Goal: Obtain resource: Download file/media

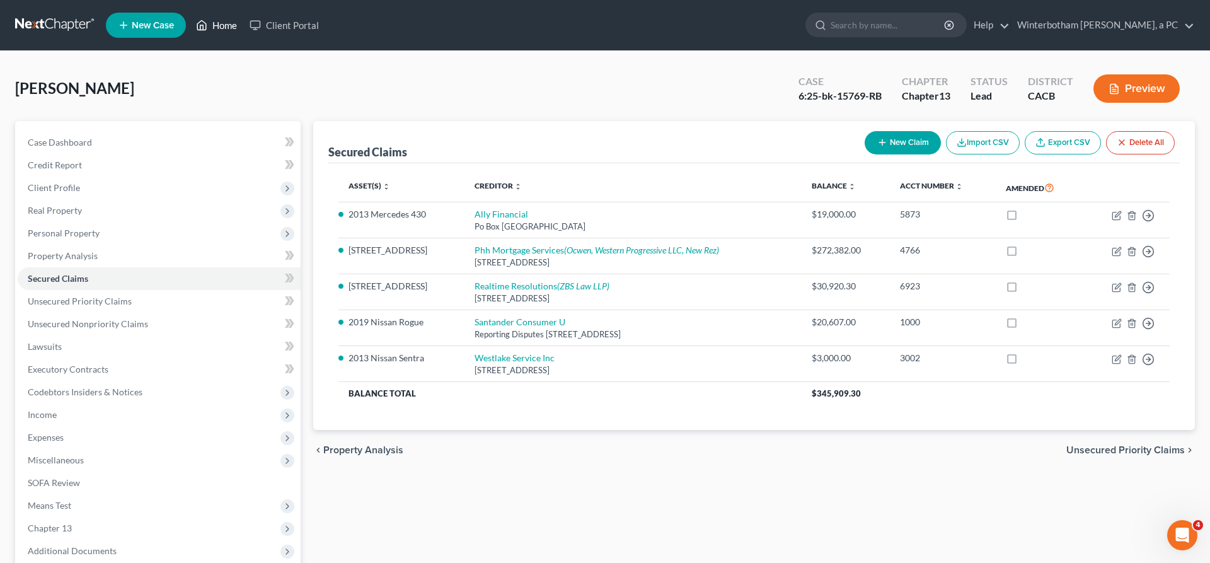
click at [190, 20] on link "Home" at bounding box center [217, 25] width 54 height 23
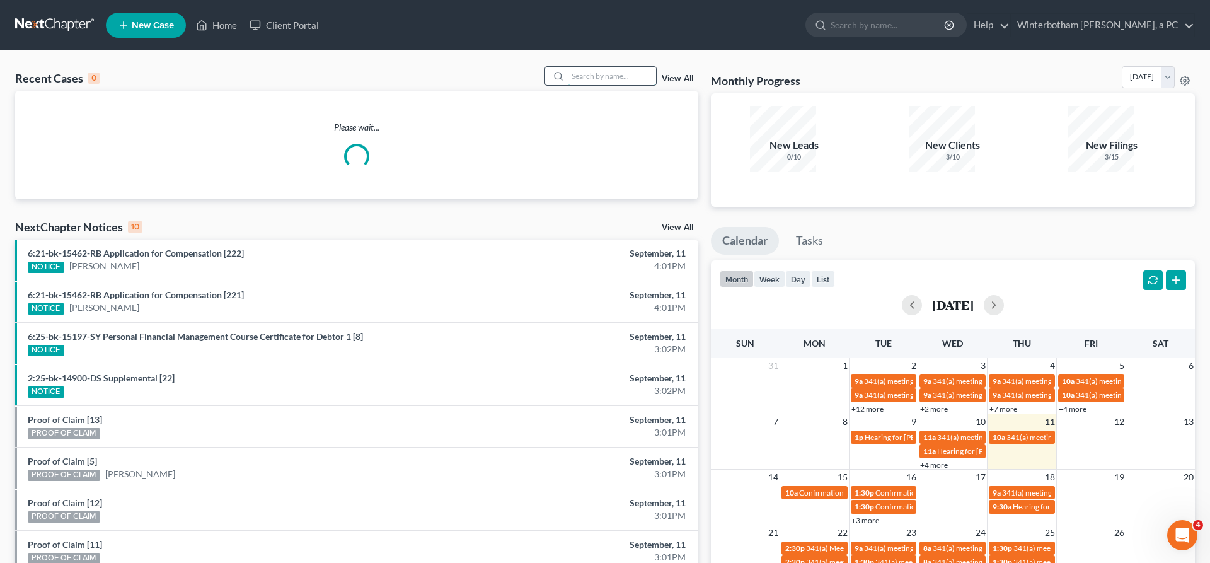
click at [656, 67] on input "search" at bounding box center [612, 76] width 88 height 18
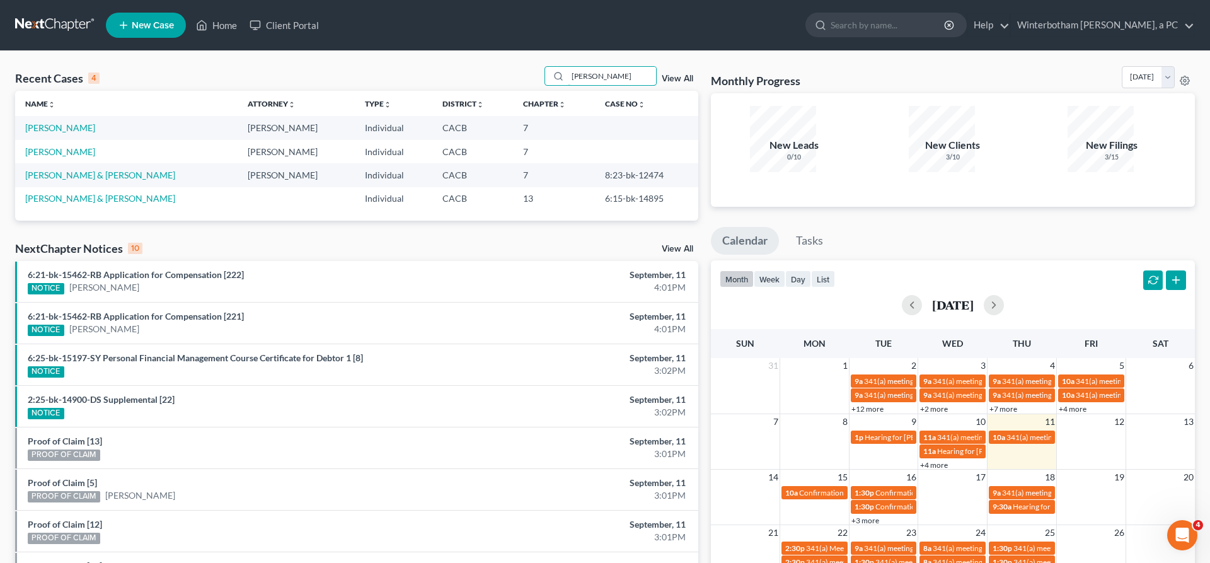
drag, startPoint x: 634, startPoint y: 60, endPoint x: 371, endPoint y: 64, distance: 263.4
click at [568, 75] on input "[PERSON_NAME]" at bounding box center [612, 76] width 88 height 18
type input "[PERSON_NAME]"
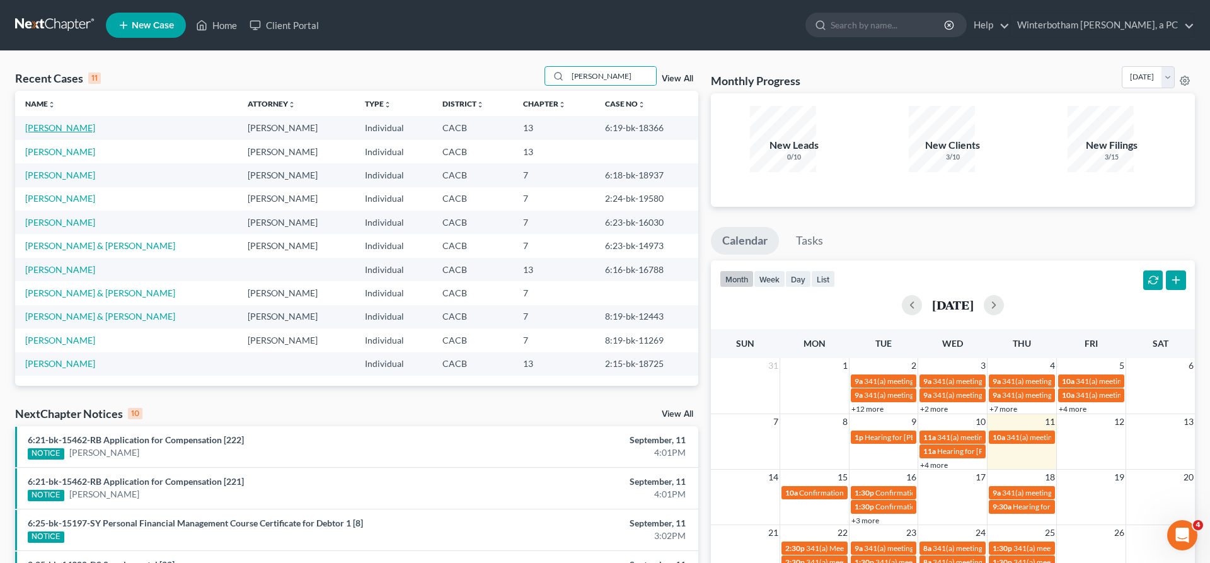
click at [66, 122] on link "[PERSON_NAME]" at bounding box center [60, 127] width 70 height 11
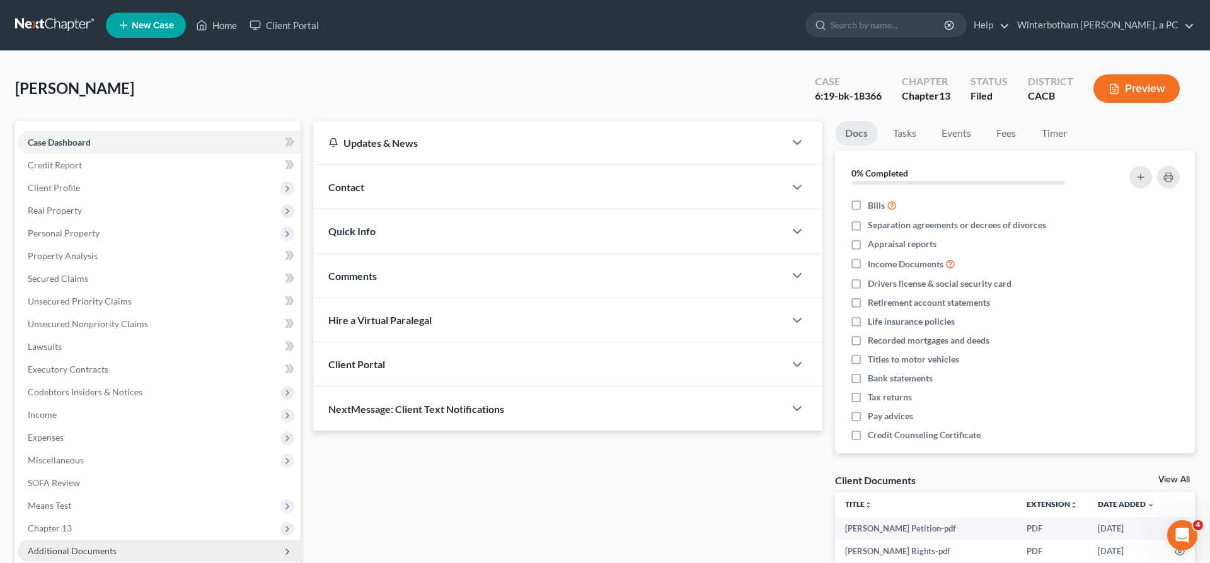
click at [52, 539] on span "Additional Documents" at bounding box center [159, 550] width 283 height 23
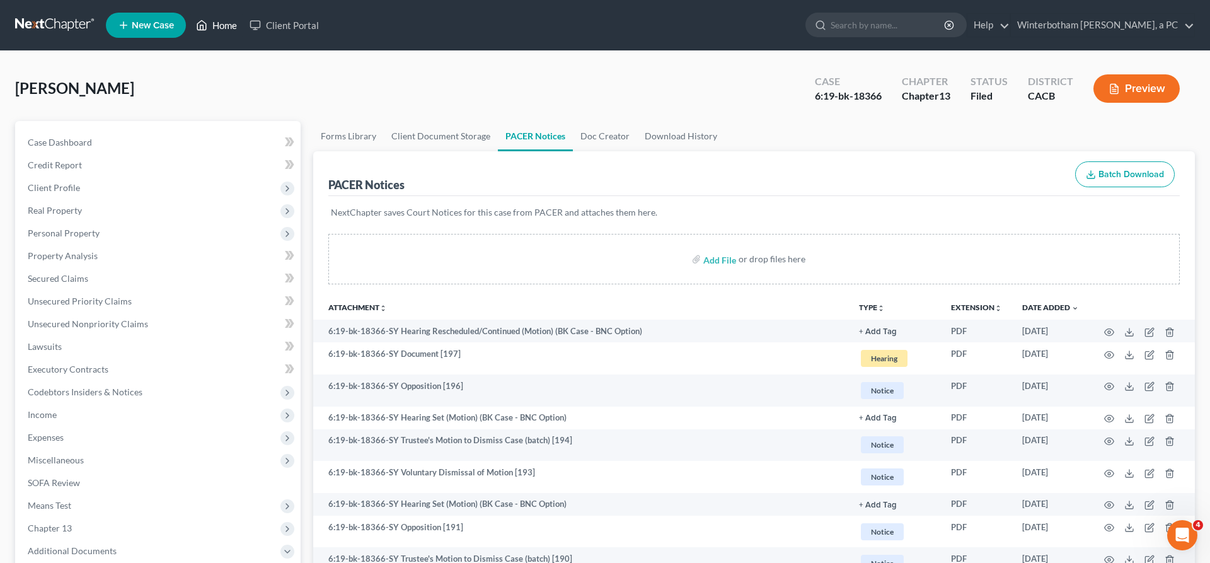
click at [190, 20] on link "Home" at bounding box center [217, 25] width 54 height 23
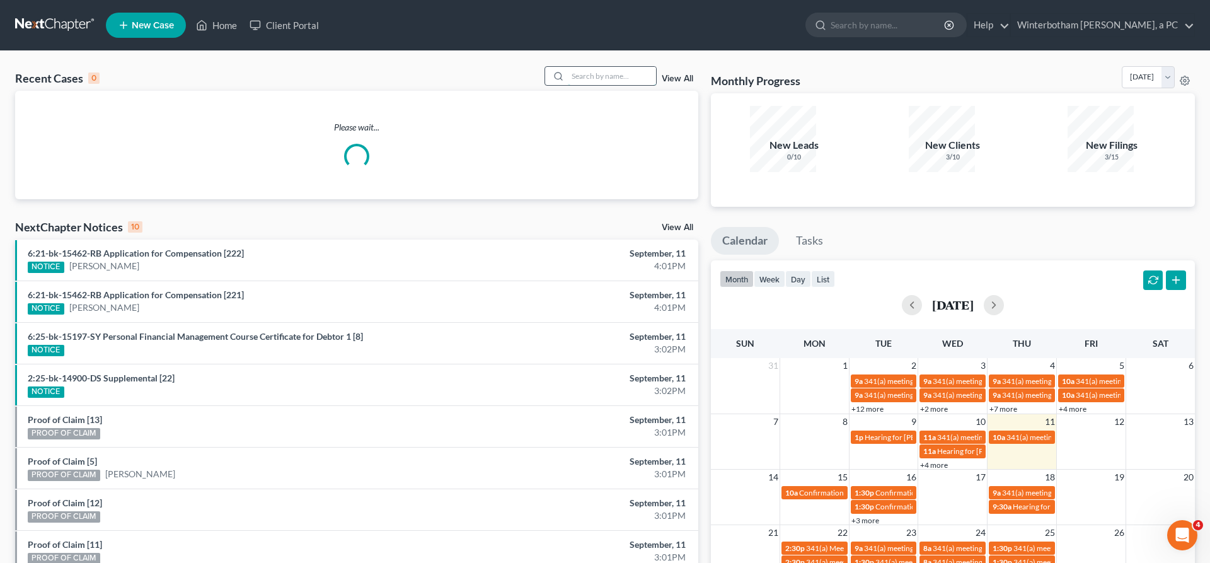
click at [612, 67] on input "search" at bounding box center [612, 76] width 88 height 18
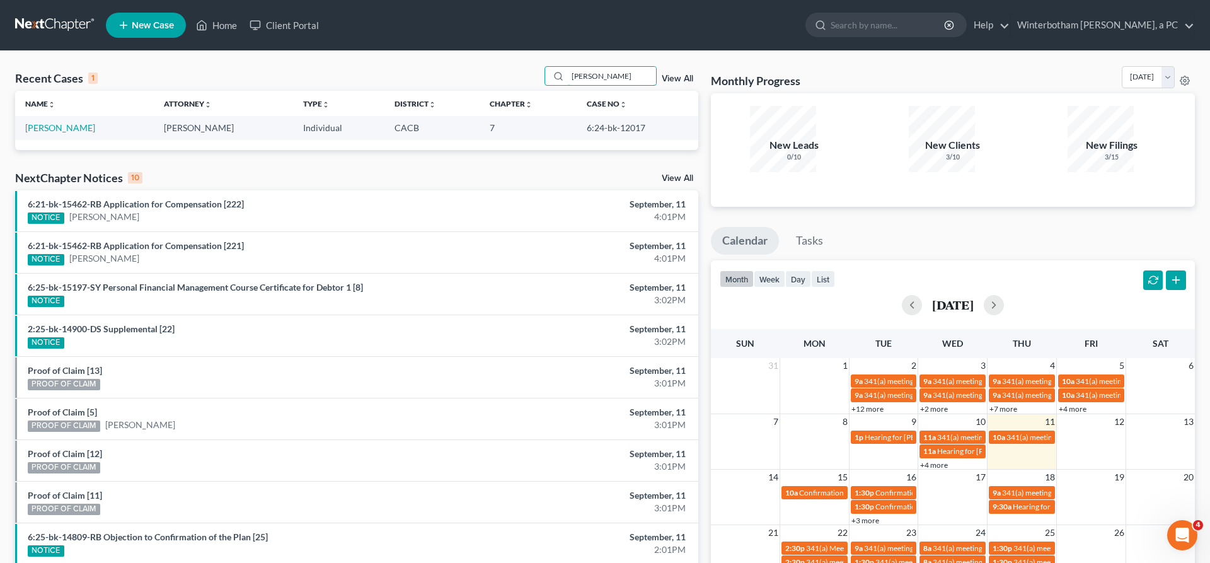
drag, startPoint x: 647, startPoint y: 61, endPoint x: 444, endPoint y: 61, distance: 203.5
click at [568, 67] on input "[PERSON_NAME]" at bounding box center [612, 76] width 88 height 18
type input "[PERSON_NAME]"
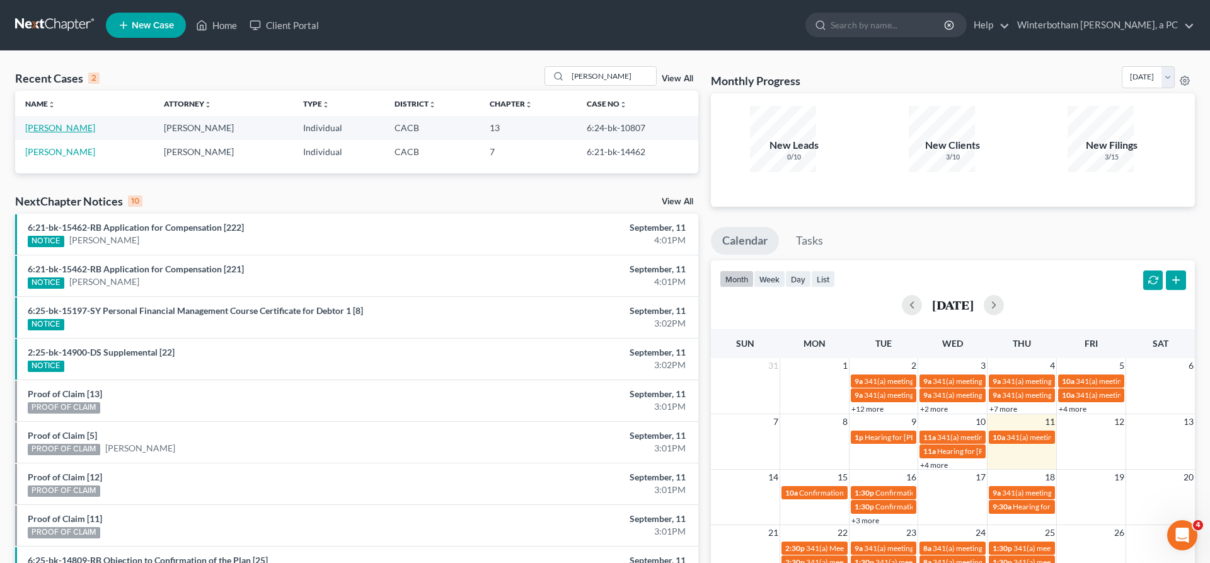
click at [45, 122] on link "[PERSON_NAME]" at bounding box center [60, 127] width 70 height 11
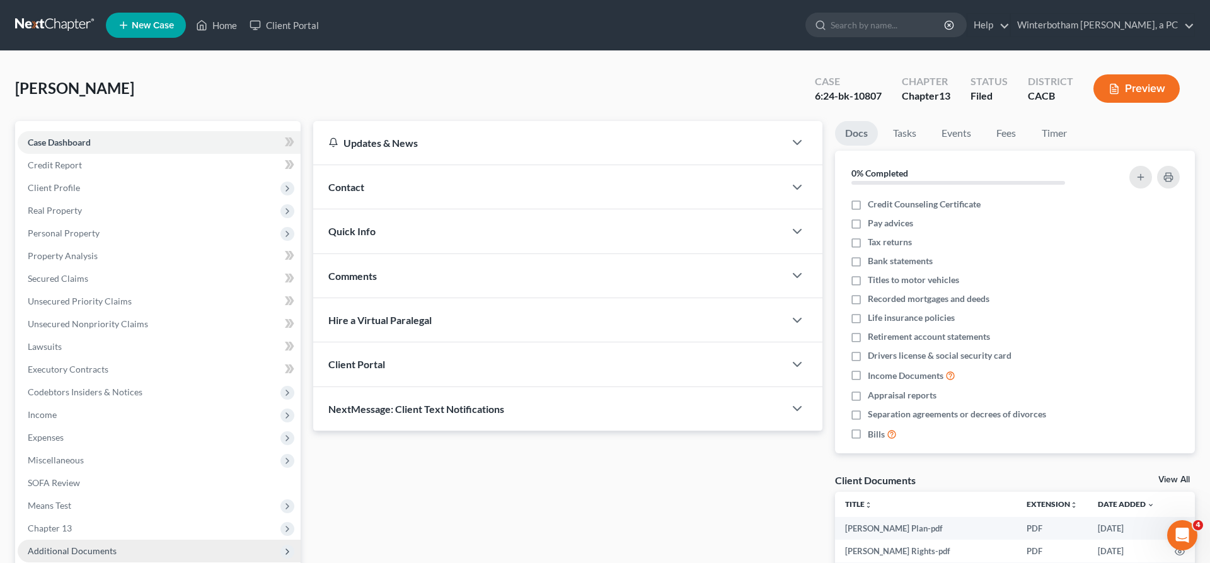
click at [81, 539] on span "Additional Documents" at bounding box center [159, 550] width 283 height 23
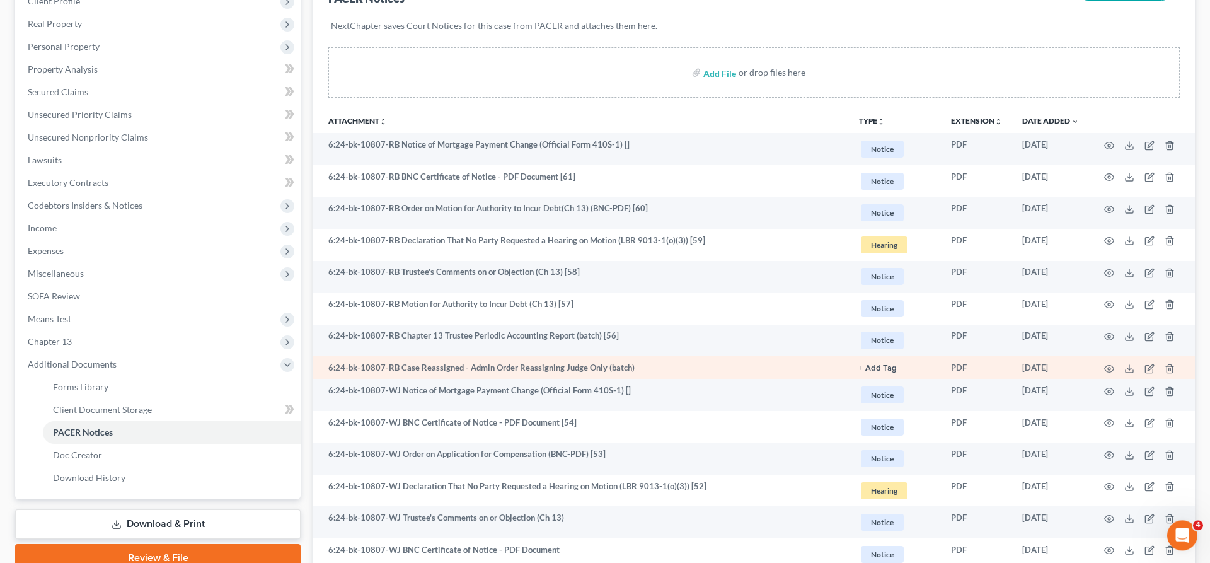
scroll to position [212, 0]
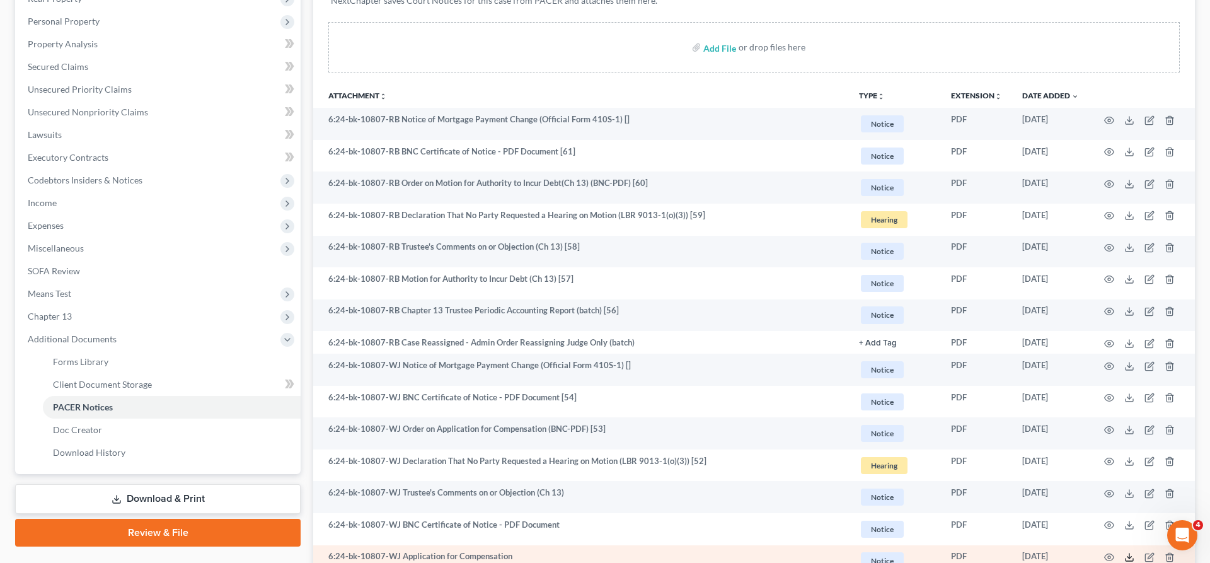
click at [1134, 552] on icon at bounding box center [1129, 557] width 10 height 10
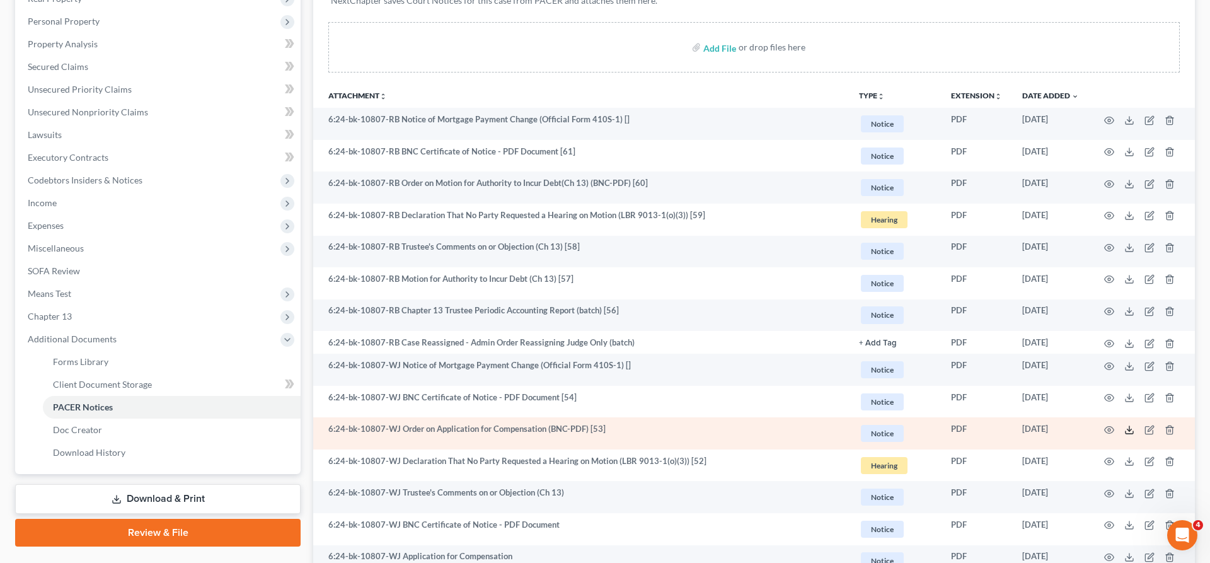
click at [1134, 425] on icon at bounding box center [1129, 430] width 10 height 10
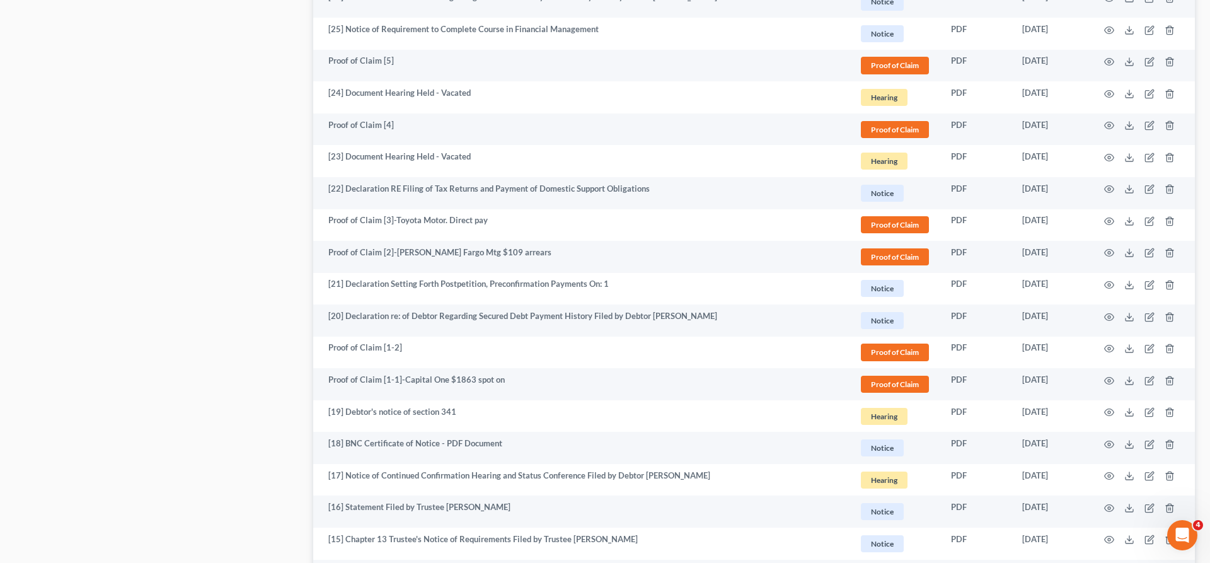
scroll to position [1588, 0]
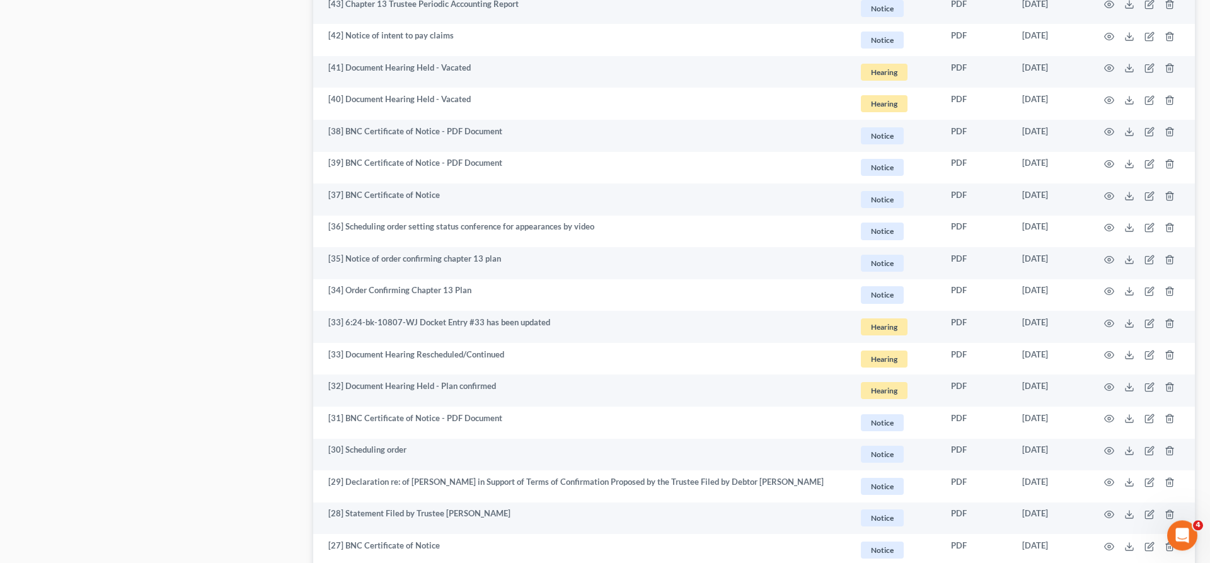
scroll to position [900, 0]
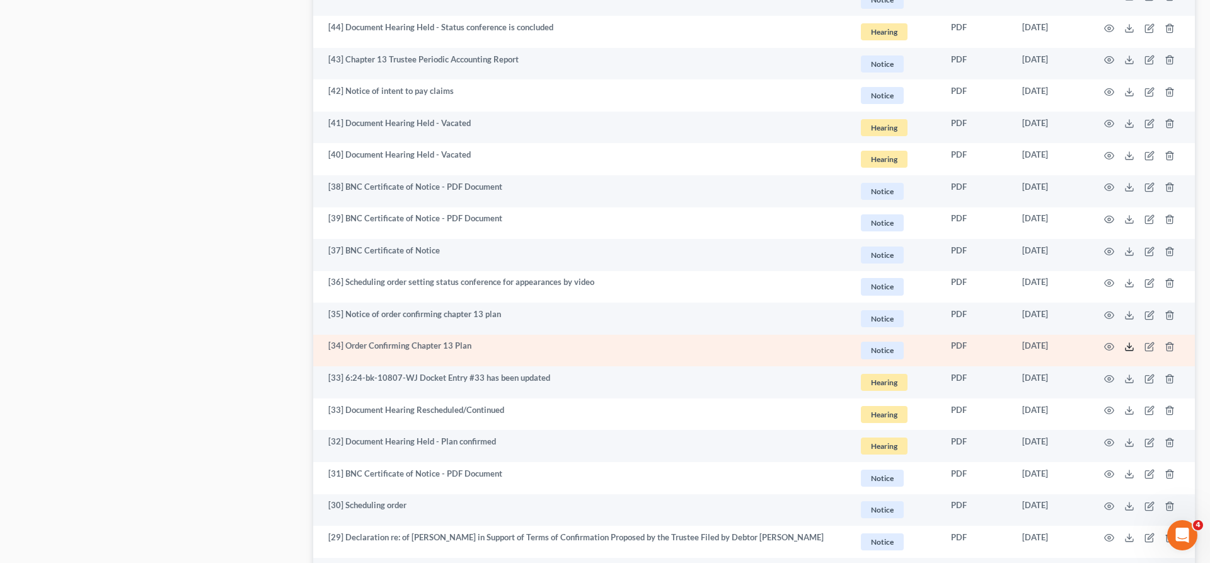
click at [1134, 342] on icon at bounding box center [1129, 347] width 10 height 10
